Goal: Transaction & Acquisition: Purchase product/service

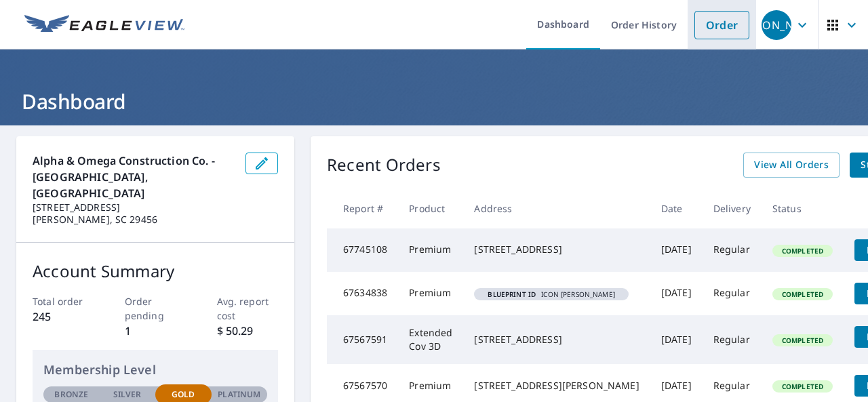
click at [716, 25] on link "Order" at bounding box center [721, 25] width 55 height 28
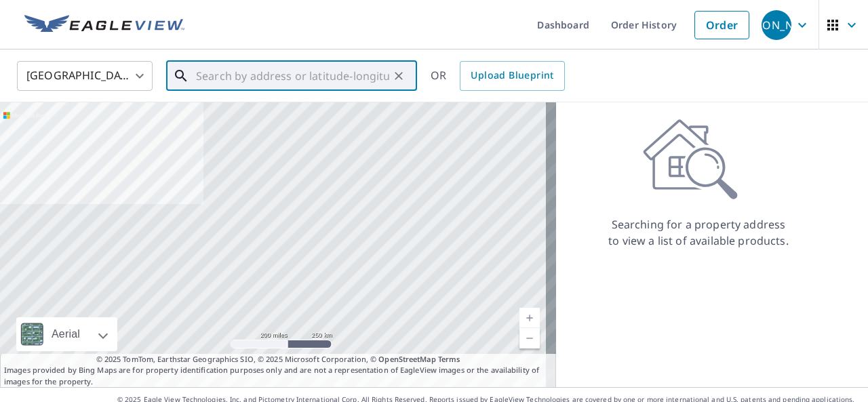
click at [212, 81] on input "text" at bounding box center [292, 76] width 193 height 38
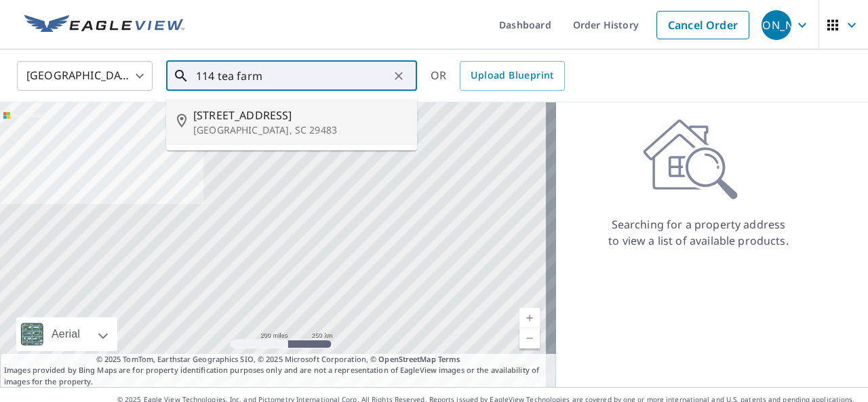
click at [235, 127] on p "[GEOGRAPHIC_DATA], SC 29483" at bounding box center [299, 130] width 213 height 14
type input "[STREET_ADDRESS]"
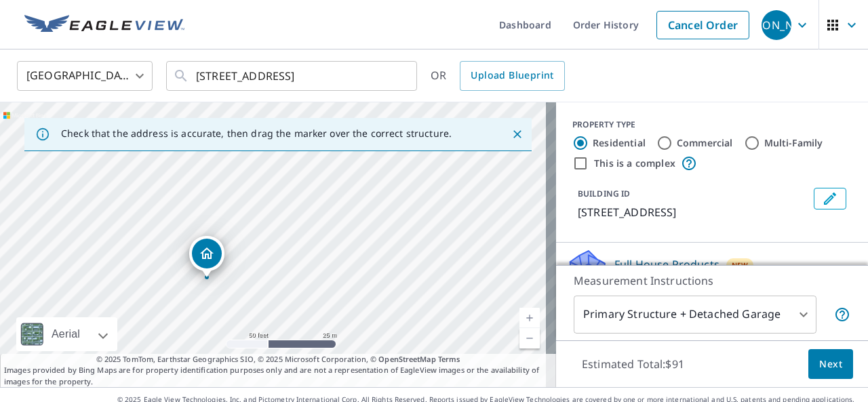
drag, startPoint x: 192, startPoint y: 262, endPoint x: 201, endPoint y: 260, distance: 8.9
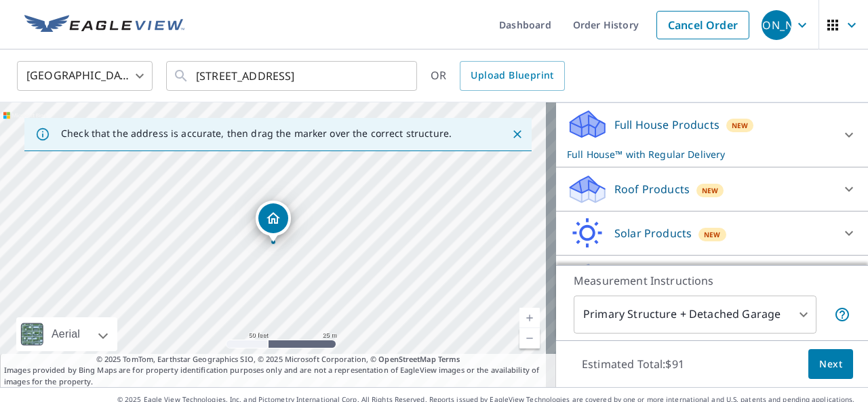
scroll to position [140, 0]
click at [841, 190] on icon at bounding box center [849, 188] width 16 height 16
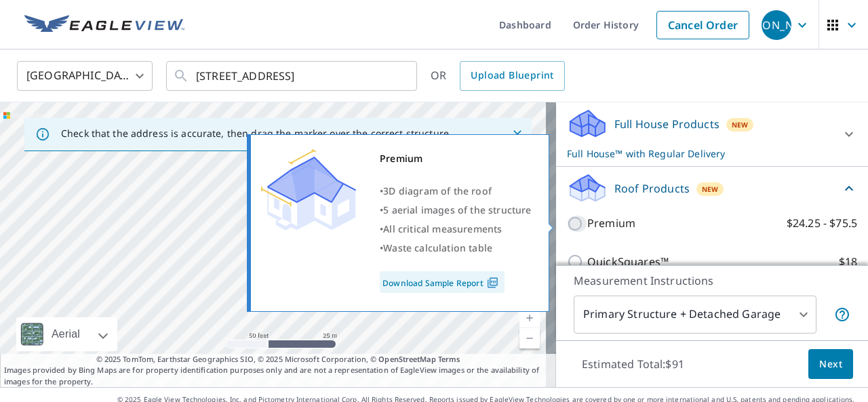
click at [567, 224] on input "Premium $24.25 - $75.5" at bounding box center [577, 224] width 20 height 16
checkbox input "true"
checkbox input "false"
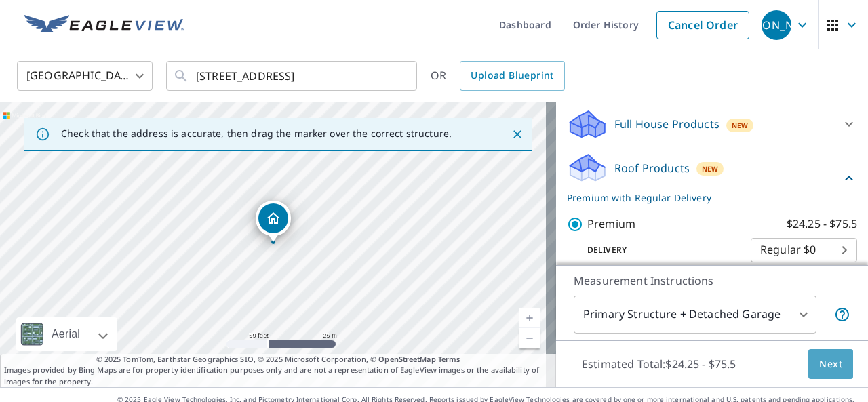
click at [819, 363] on span "Next" at bounding box center [830, 364] width 23 height 17
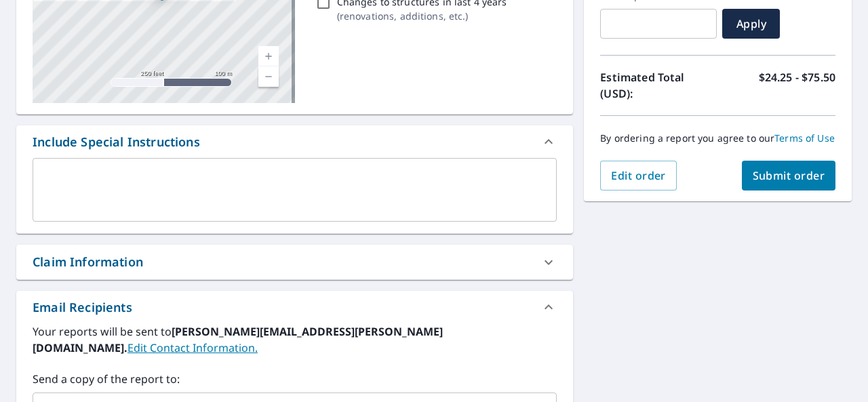
scroll to position [262, 0]
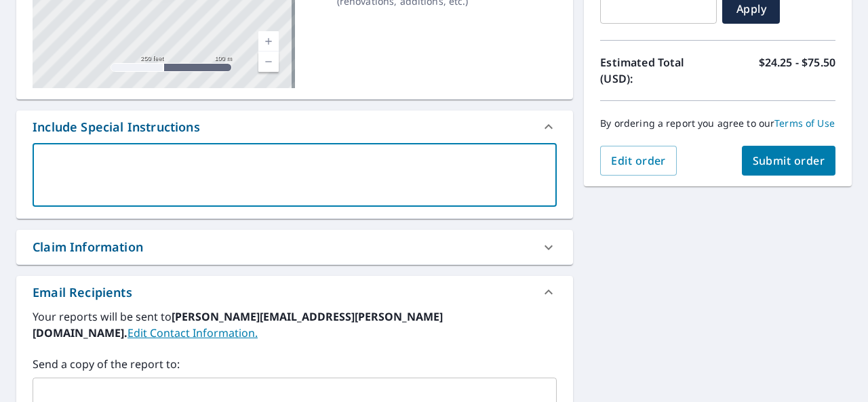
click at [119, 159] on textarea at bounding box center [294, 175] width 505 height 39
type textarea "h"
type textarea "x"
checkbox input "true"
type textarea "ho"
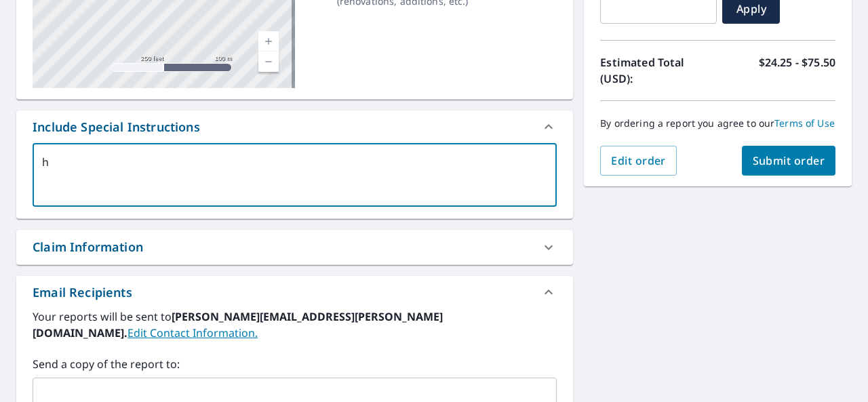
type textarea "x"
checkbox input "true"
type textarea "hou"
type textarea "x"
checkbox input "true"
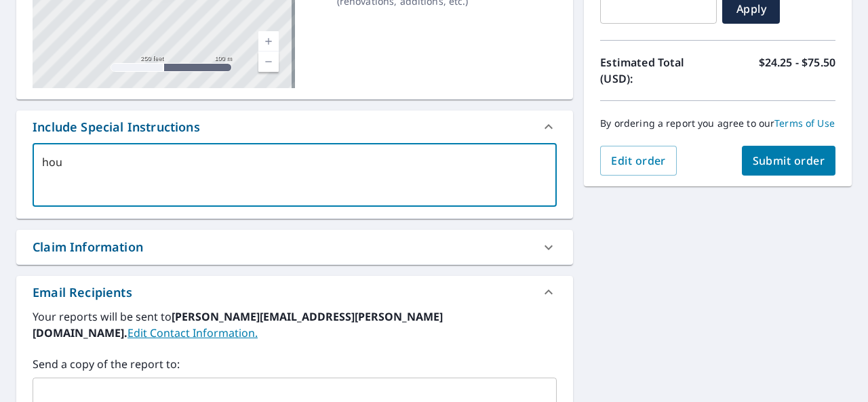
type textarea "hous"
type textarea "x"
checkbox input "true"
type textarea "house"
type textarea "x"
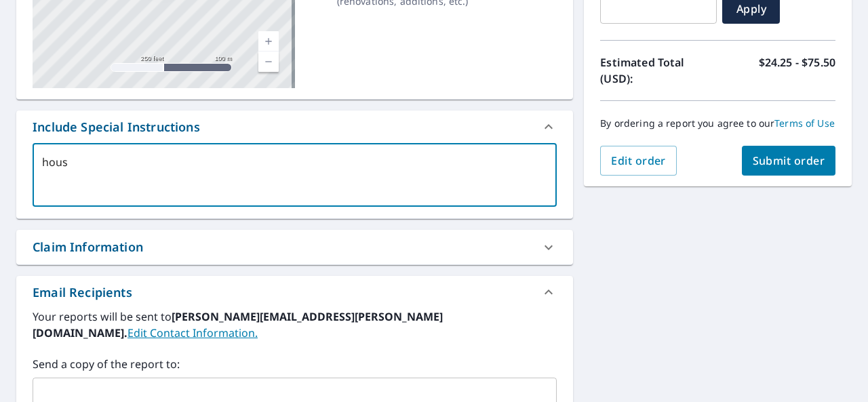
checkbox input "true"
type textarea "house"
type textarea "x"
checkbox input "true"
type textarea "house a"
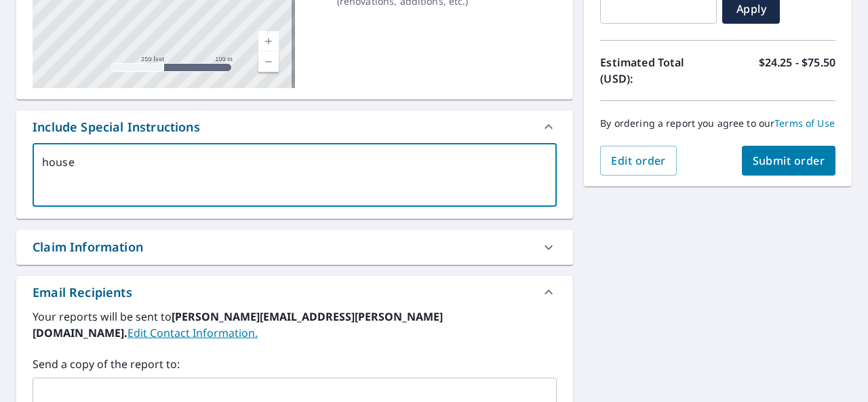
type textarea "x"
checkbox input "true"
type textarea "house an"
type textarea "x"
checkbox input "true"
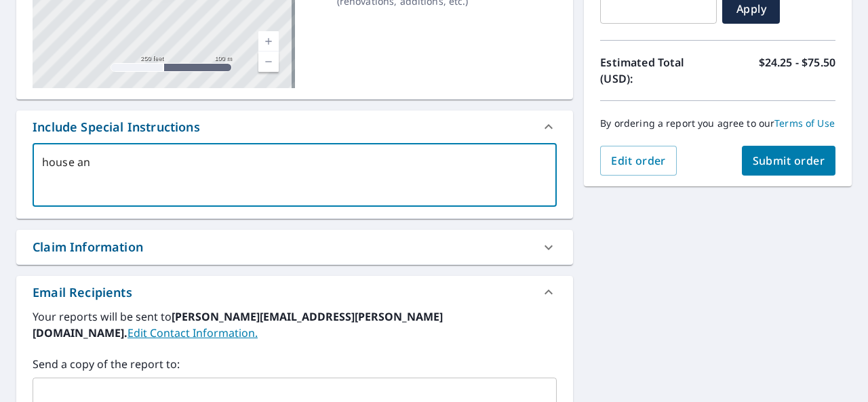
type textarea "house and"
type textarea "x"
checkbox input "true"
type textarea "house and"
type textarea "x"
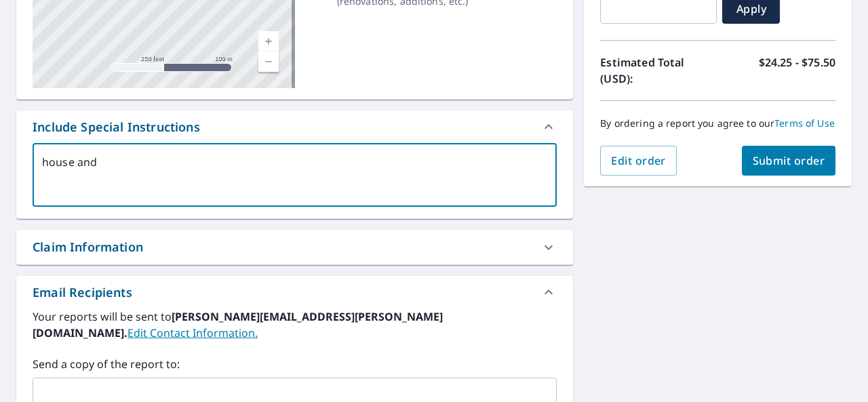
checkbox input "true"
type textarea "house and d"
type textarea "x"
checkbox input "true"
type textarea "house and de"
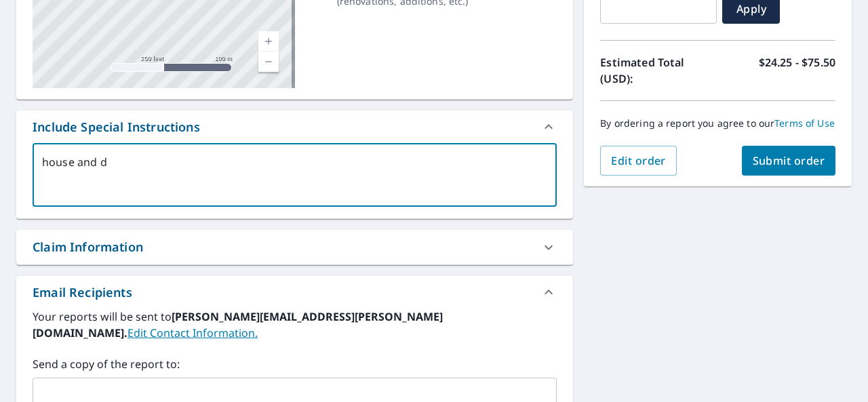
type textarea "x"
checkbox input "true"
type textarea "house and det"
type textarea "x"
checkbox input "true"
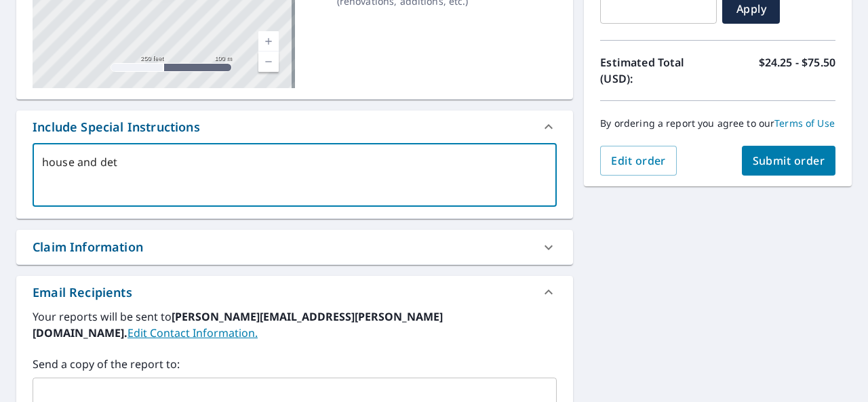
type textarea "house and deta"
type textarea "x"
checkbox input "true"
type textarea "house and detac"
type textarea "x"
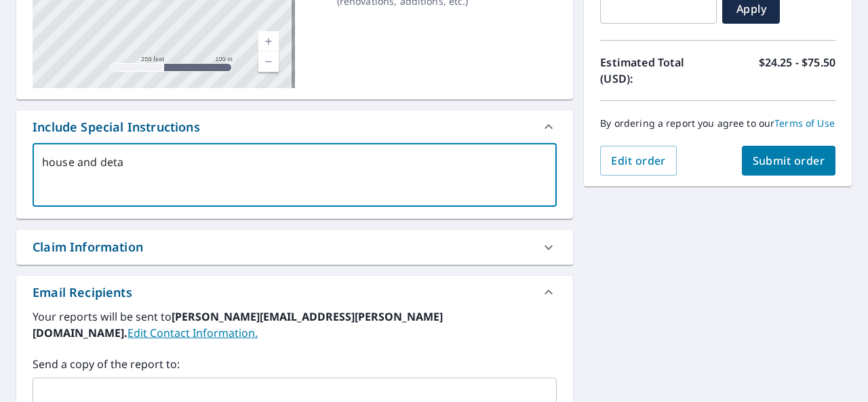
checkbox input "true"
type textarea "house and detach"
type textarea "x"
checkbox input "true"
type textarea "house and detache"
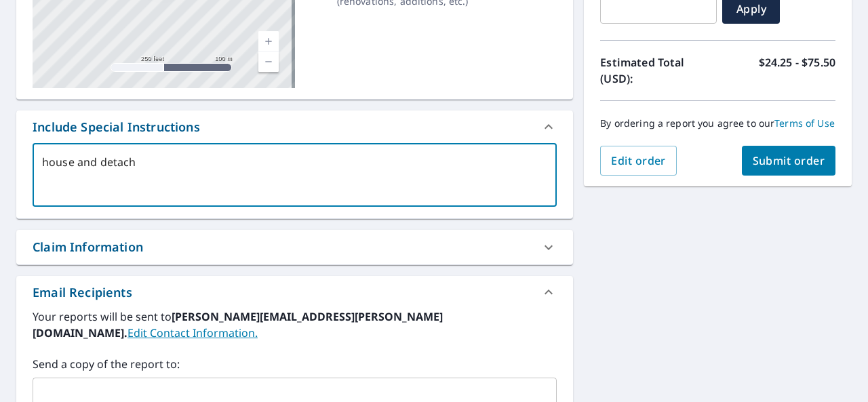
type textarea "x"
checkbox input "true"
type textarea "house and detached"
type textarea "x"
checkbox input "true"
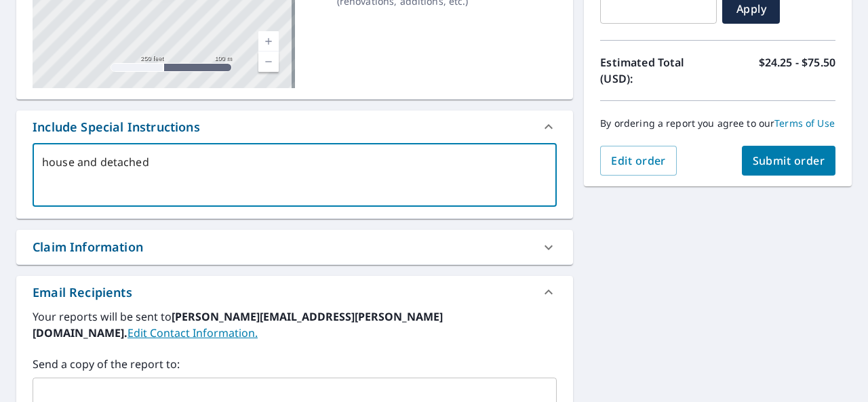
type textarea "house and detached"
type textarea "x"
checkbox input "true"
type textarea "house and detached g"
type textarea "x"
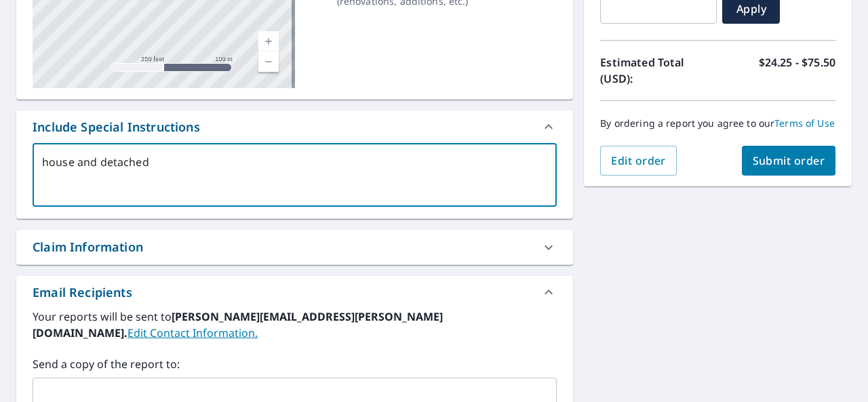
checkbox input "true"
type textarea "house and detached ga"
type textarea "x"
checkbox input "true"
type textarea "house and detached gar"
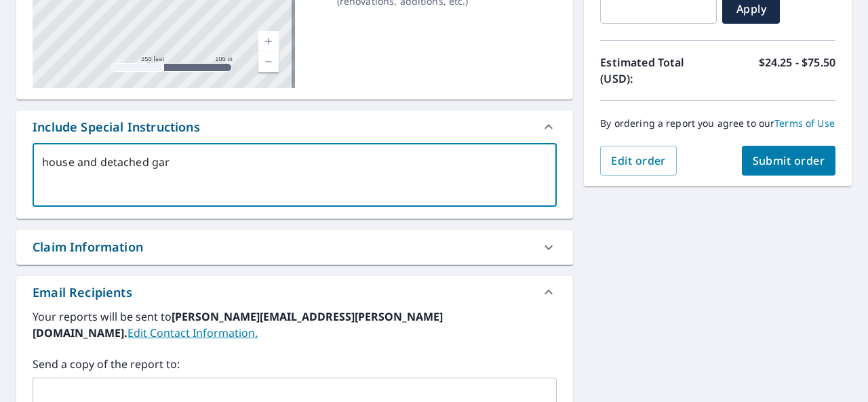
type textarea "x"
checkbox input "true"
type textarea "house and detached gara"
type textarea "x"
checkbox input "true"
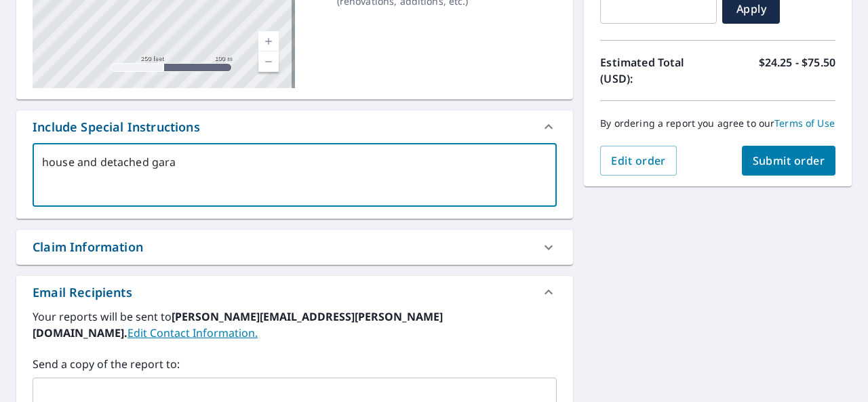
type textarea "house and detached garag"
type textarea "x"
checkbox input "true"
type textarea "house and detached garage"
type textarea "x"
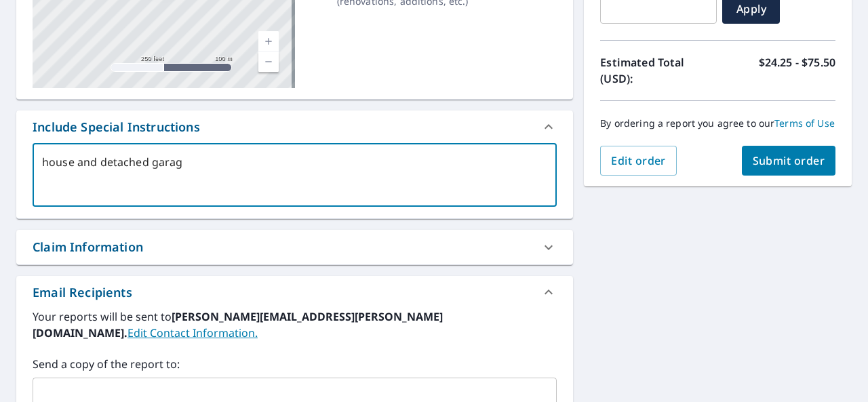
checkbox input "true"
type textarea "house and detached garage"
type textarea "x"
checkbox input "true"
type textarea "house and detached garage p"
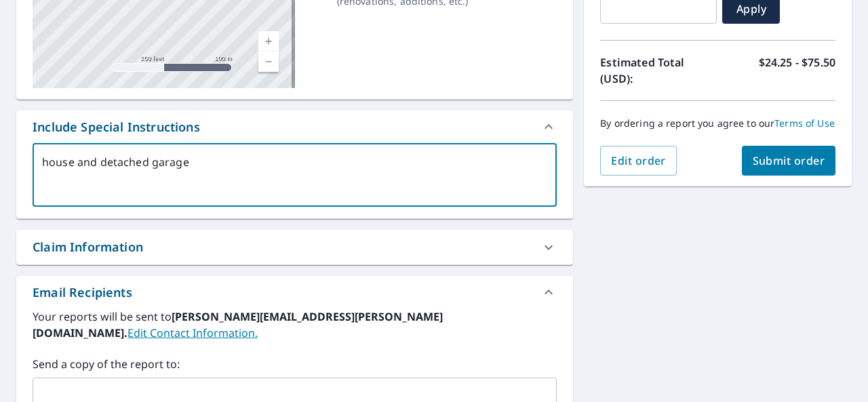
type textarea "x"
checkbox input "true"
type textarea "house and detached garage pl"
type textarea "x"
checkbox input "true"
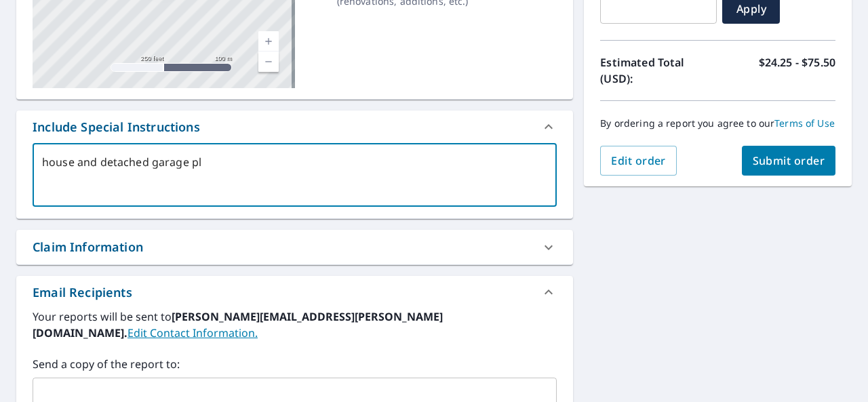
type textarea "house and detached garage ple"
type textarea "x"
checkbox input "true"
type textarea "house and detached garage plea"
type textarea "x"
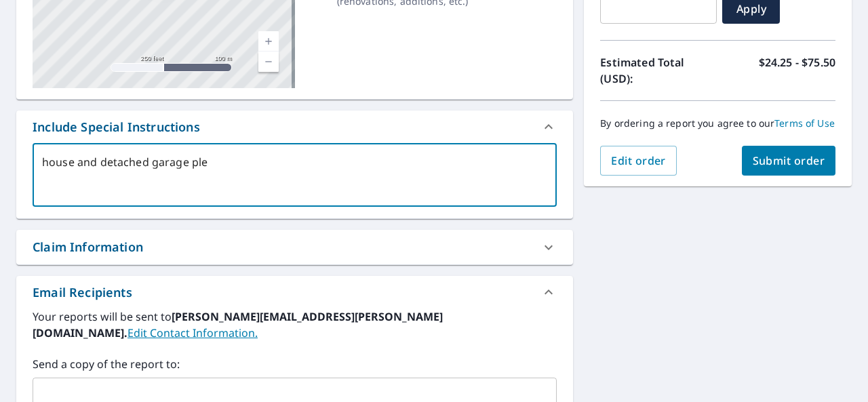
checkbox input "true"
type textarea "house and detached garage pleas"
type textarea "x"
checkbox input "true"
type textarea "house and detached garage please"
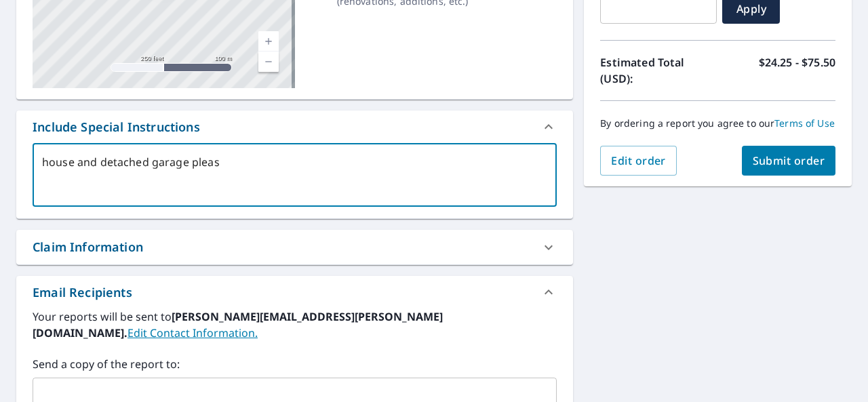
type textarea "x"
checkbox input "true"
type textarea "house and detached garage please"
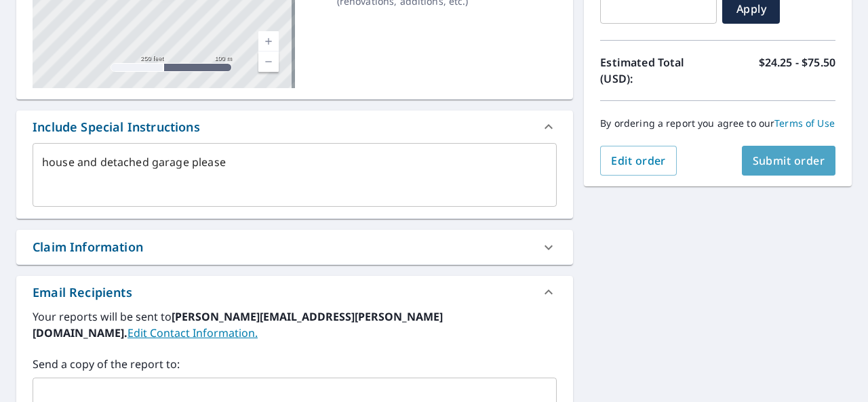
click at [761, 168] on span "Submit order" at bounding box center [789, 160] width 73 height 15
type textarea "x"
checkbox input "true"
